Goal: Navigation & Orientation: Find specific page/section

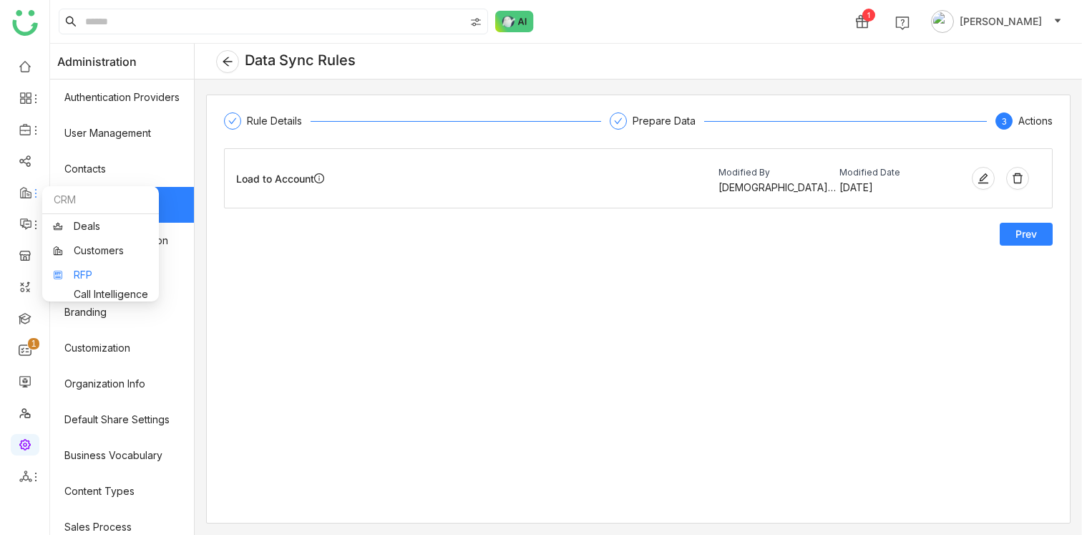
click at [81, 271] on link "RFP" at bounding box center [100, 275] width 95 height 10
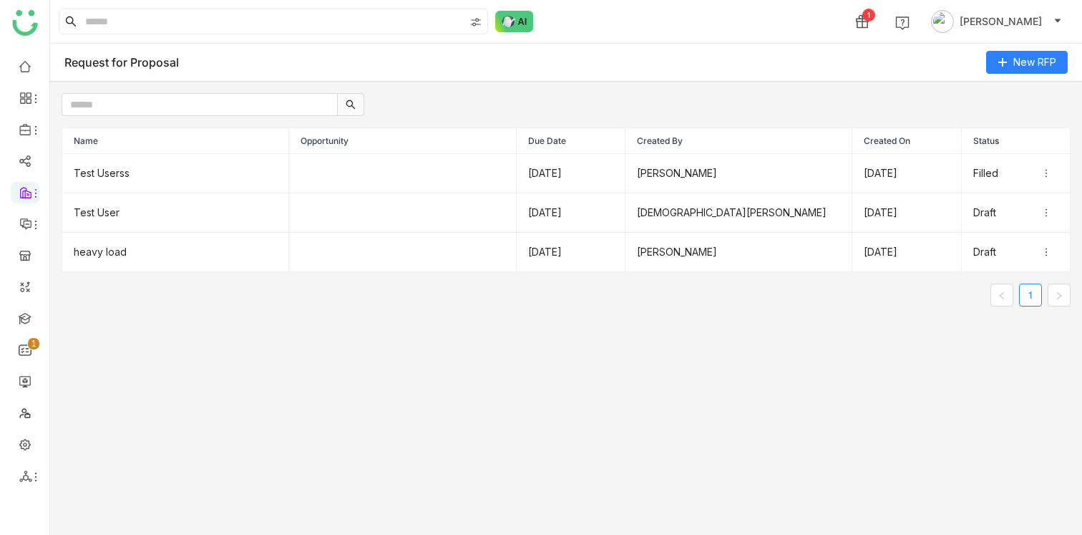
click at [328, 379] on gtmb-rfp "Request for Proposal New RFP Name Opportunity Due Date Created By Created On St…" at bounding box center [566, 289] width 1032 height 491
click at [29, 318] on link at bounding box center [25, 317] width 13 height 12
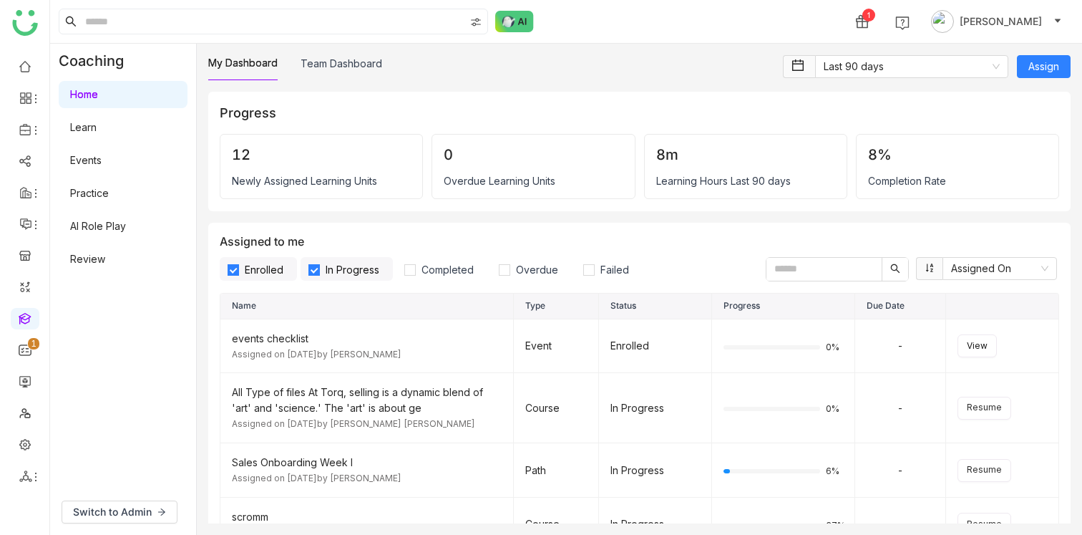
click at [92, 127] on link "Learn" at bounding box center [83, 127] width 26 height 12
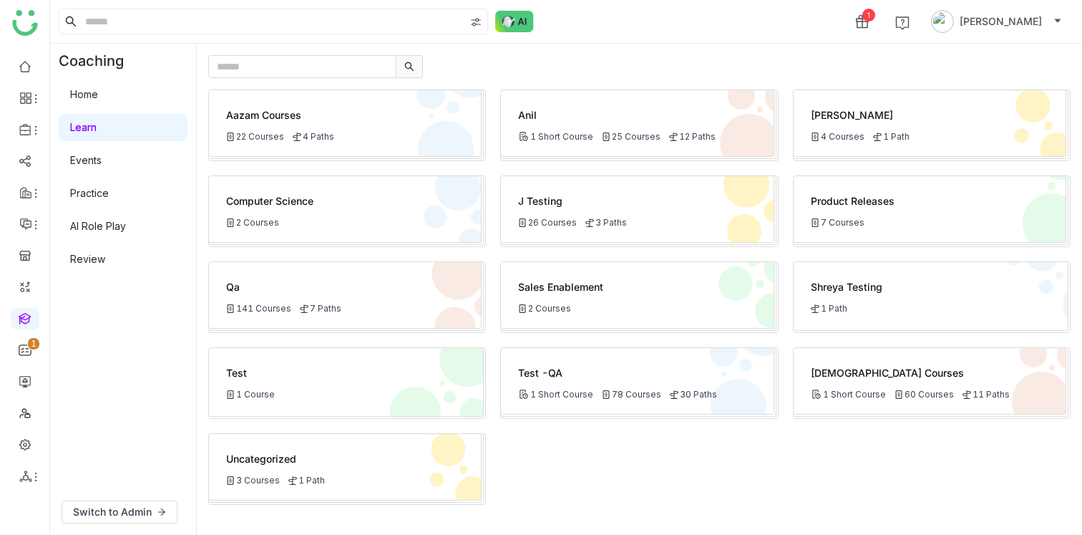
click at [98, 92] on link "Home" at bounding box center [84, 94] width 28 height 12
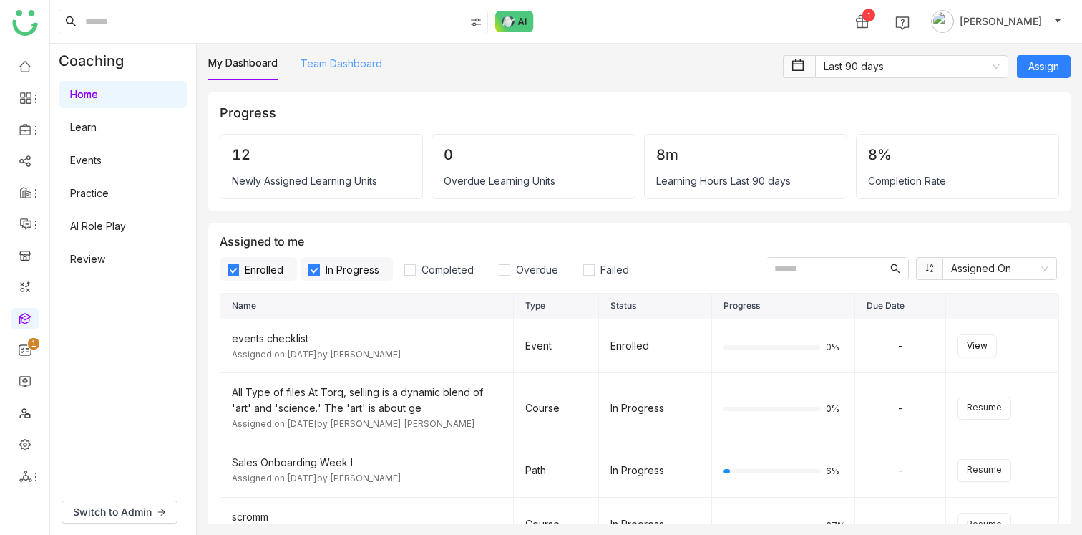
click at [341, 62] on link "Team Dashboard" at bounding box center [342, 63] width 82 height 12
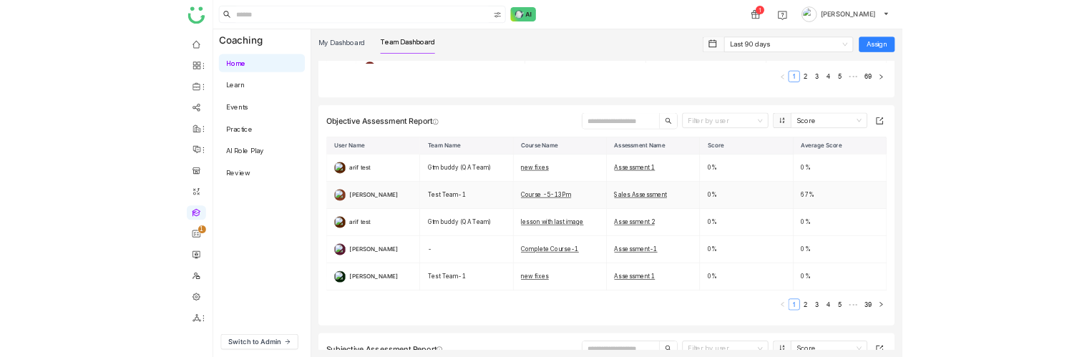
scroll to position [762, 0]
